Goal: Information Seeking & Learning: Learn about a topic

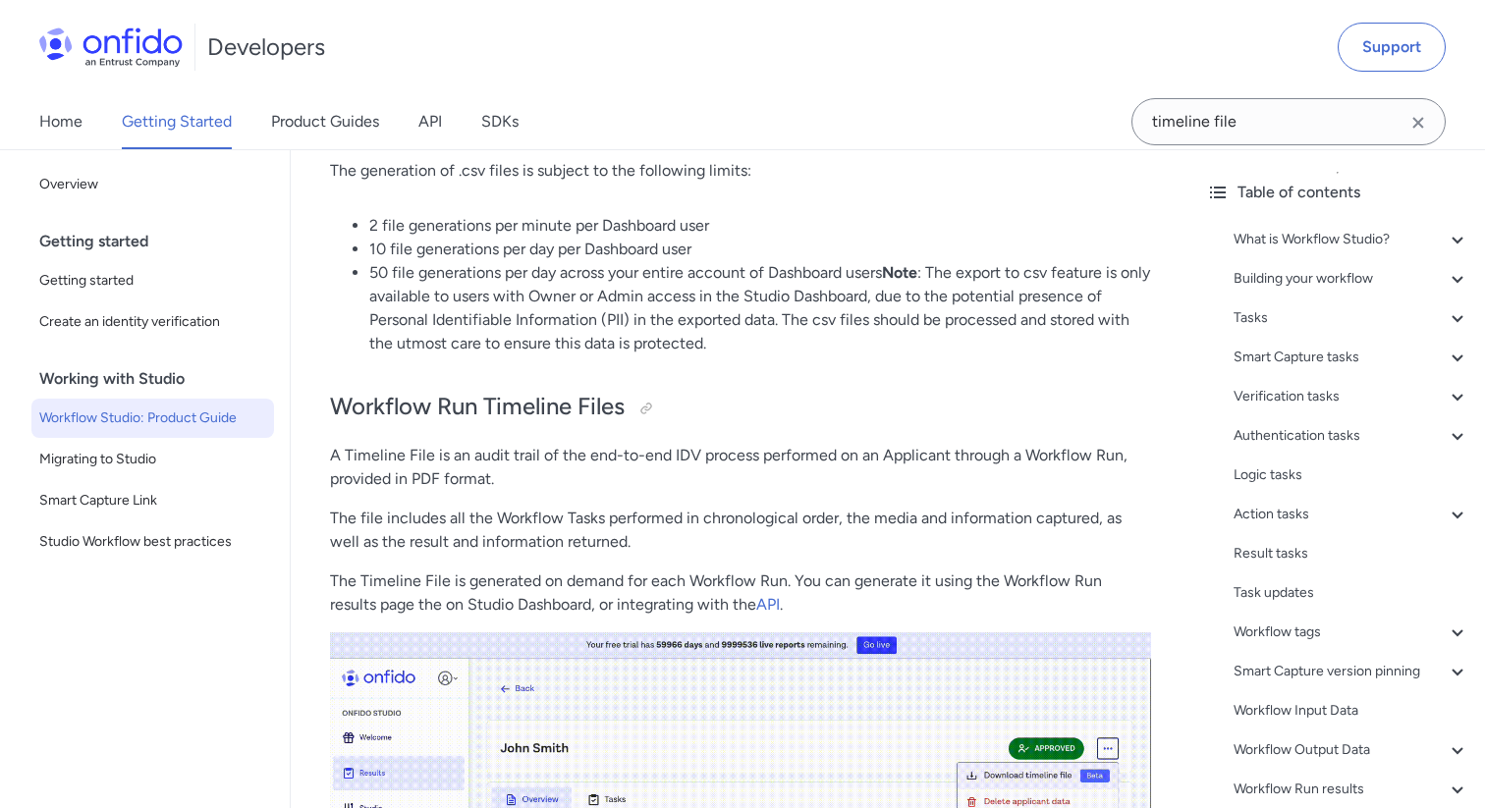
scroll to position [43312, 0]
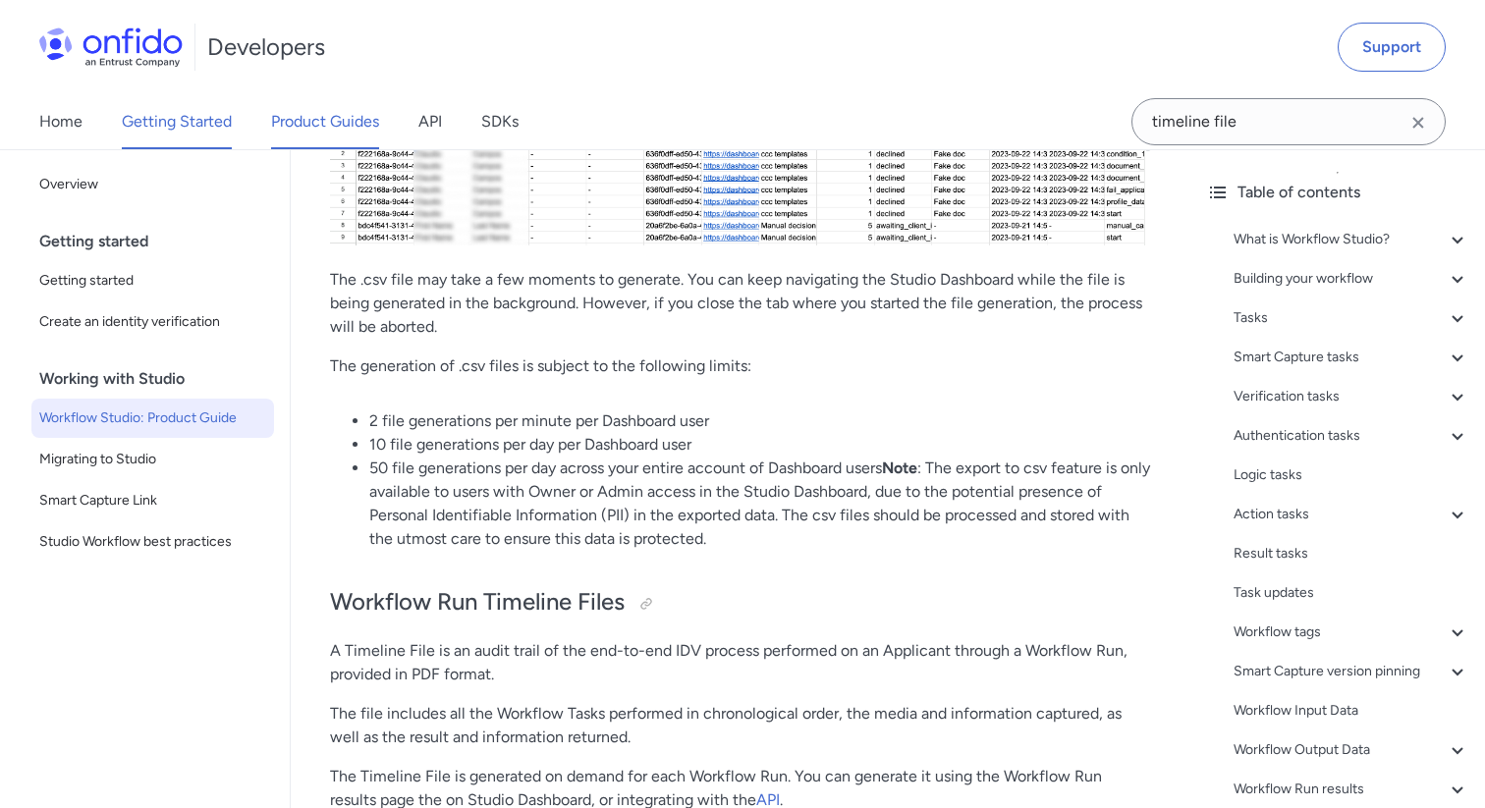
click at [305, 134] on link "Product Guides" at bounding box center [325, 121] width 108 height 55
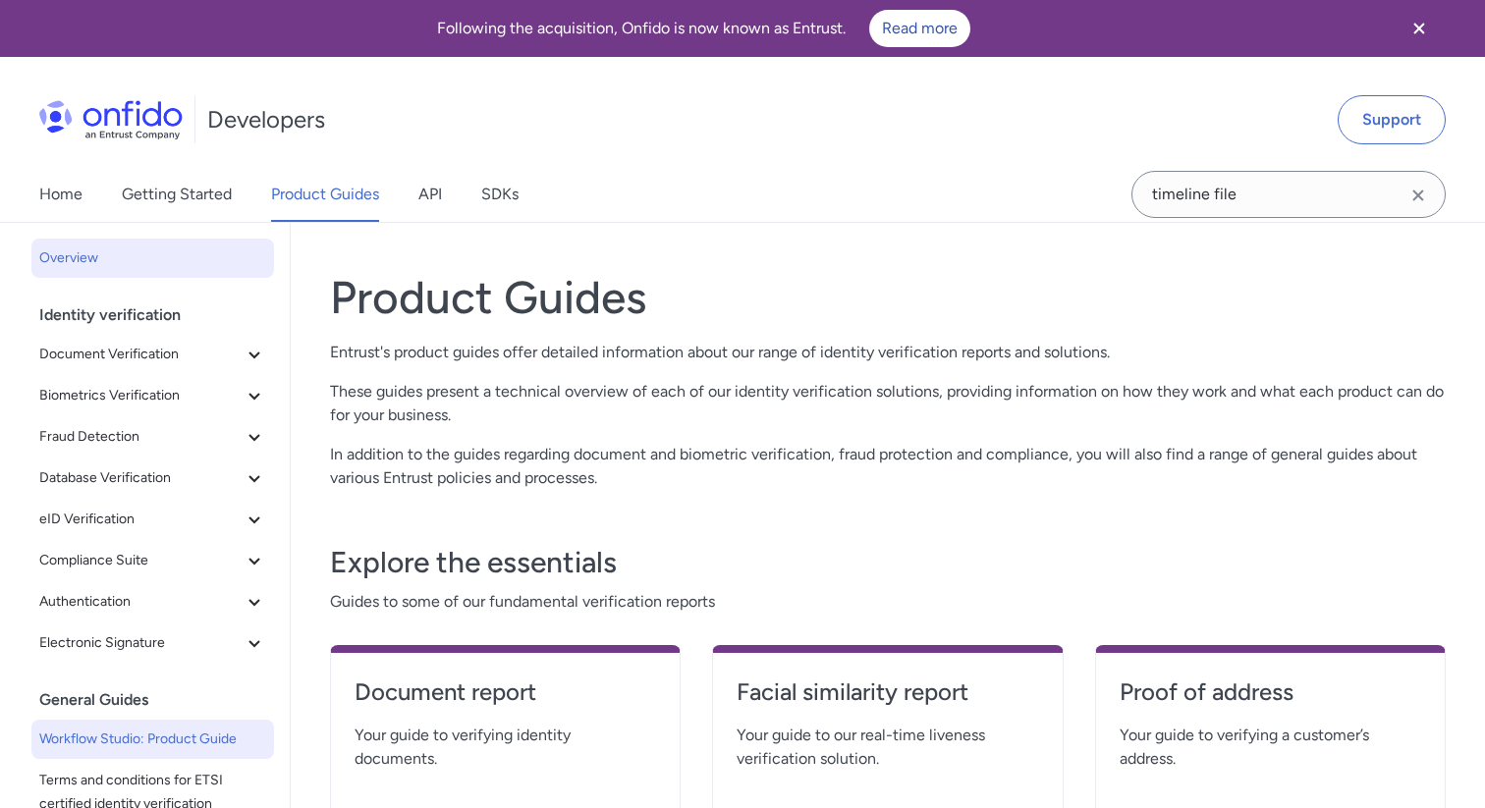
click at [167, 734] on span "Workflow Studio: Product Guide" at bounding box center [152, 740] width 227 height 24
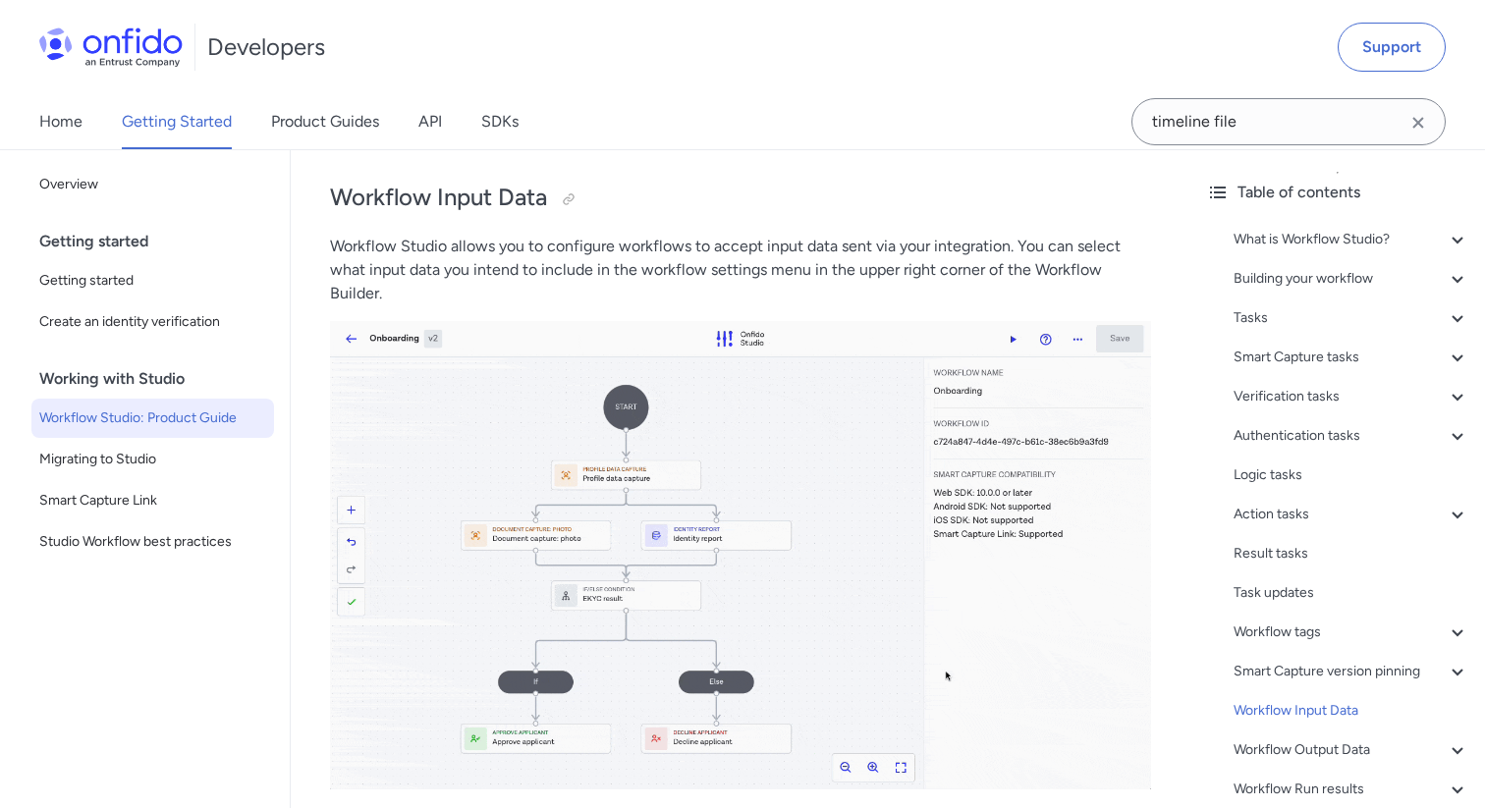
scroll to position [37297, 0]
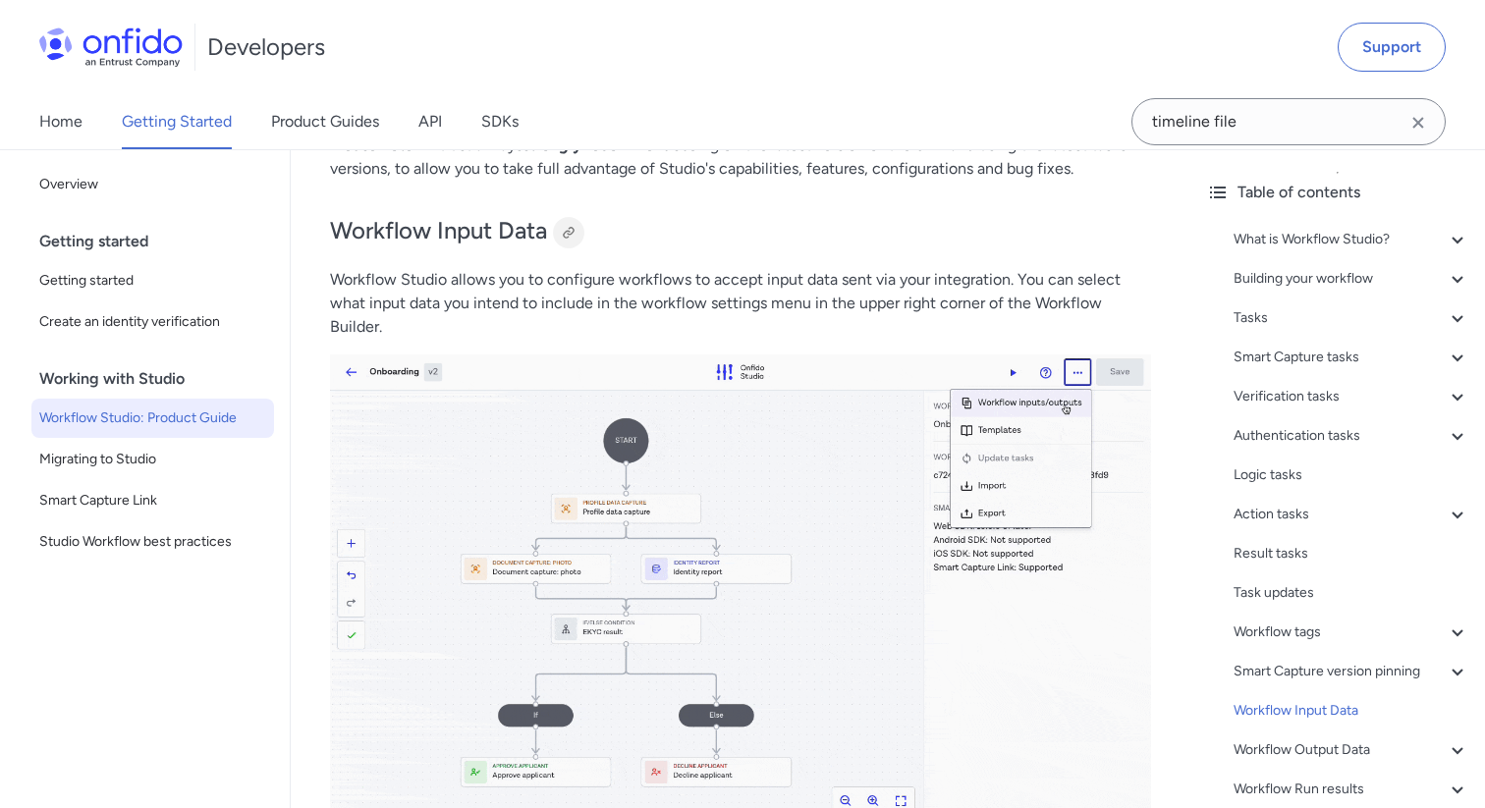
click at [574, 241] on div at bounding box center [569, 233] width 16 height 16
